Goal: Task Accomplishment & Management: Use online tool/utility

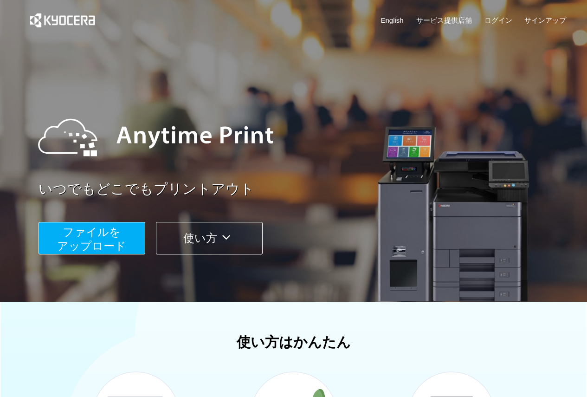
click at [107, 247] on span "ファイルを ​​アップロード" at bounding box center [91, 238] width 69 height 26
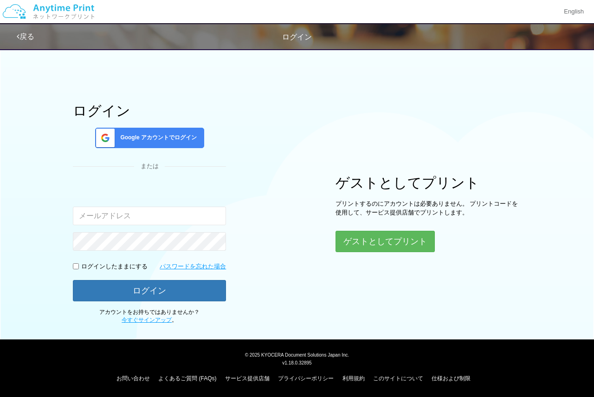
click at [173, 144] on div "Google アカウントでログイン" at bounding box center [149, 138] width 109 height 20
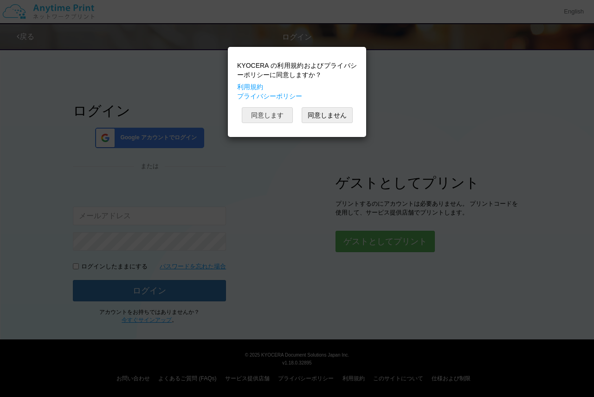
click at [287, 116] on button "同意します" at bounding box center [267, 115] width 51 height 16
